Goal: Navigation & Orientation: Understand site structure

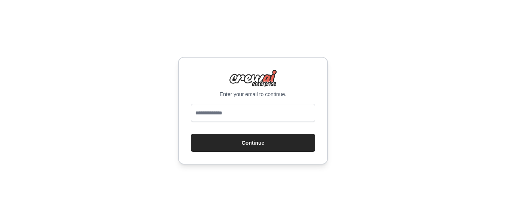
type input "**********"
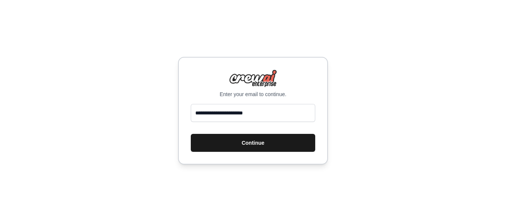
click at [204, 144] on button "Continue" at bounding box center [253, 143] width 124 height 18
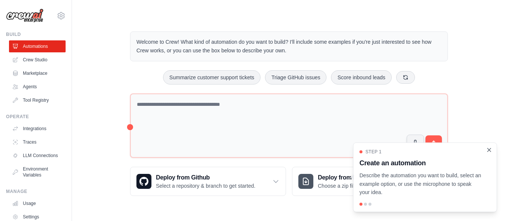
click at [489, 149] on icon "Close walkthrough" at bounding box center [488, 149] width 3 height 3
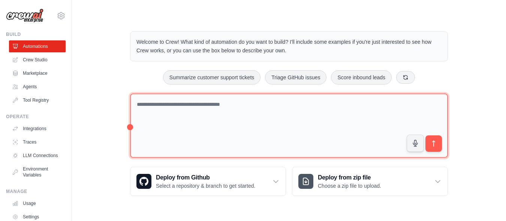
click at [183, 106] on textarea at bounding box center [289, 126] width 318 height 65
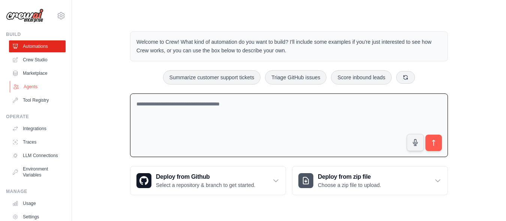
click at [28, 87] on link "Agents" at bounding box center [38, 87] width 57 height 12
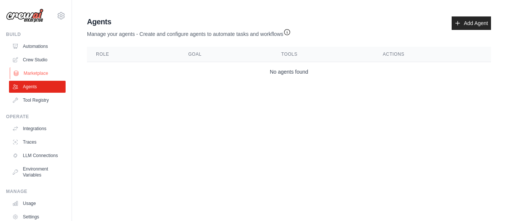
click at [28, 72] on link "Marketplace" at bounding box center [38, 73] width 57 height 12
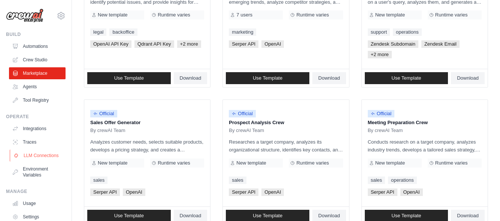
click at [35, 157] on link "LLM Connections" at bounding box center [38, 156] width 57 height 12
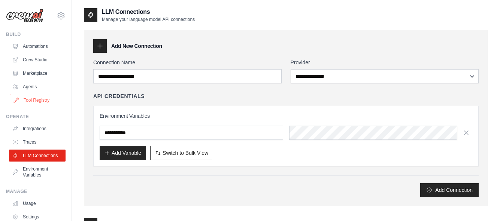
click at [32, 97] on link "Tool Registry" at bounding box center [38, 100] width 57 height 12
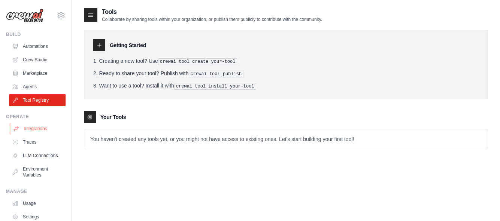
click at [44, 128] on link "Integrations" at bounding box center [38, 129] width 57 height 12
